Goal: Transaction & Acquisition: Purchase product/service

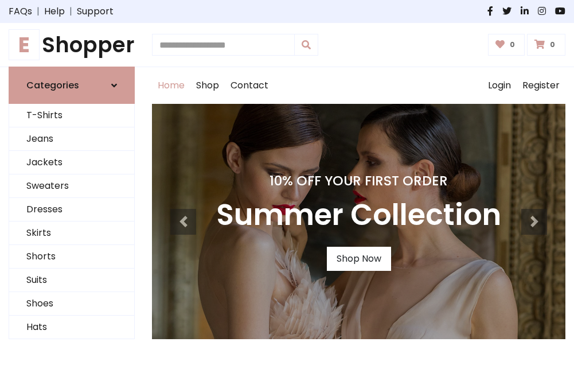
click at [287, 184] on h4 "10% Off Your First Order" at bounding box center [358, 181] width 285 height 16
click at [359, 259] on link "Shop Now" at bounding box center [359, 259] width 64 height 24
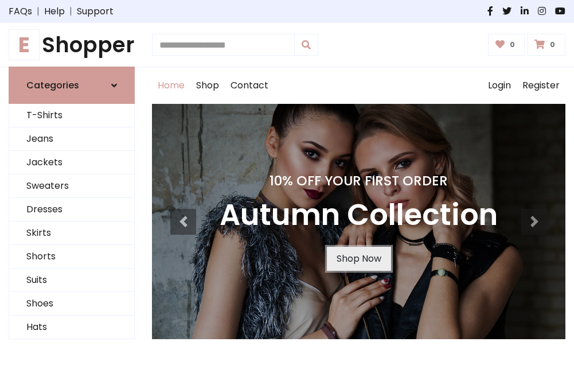
click at [359, 259] on link "Shop Now" at bounding box center [359, 259] width 64 height 24
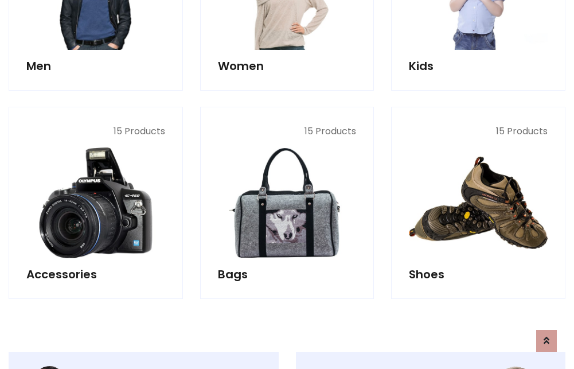
scroll to position [1144, 0]
